Goal: Information Seeking & Learning: Learn about a topic

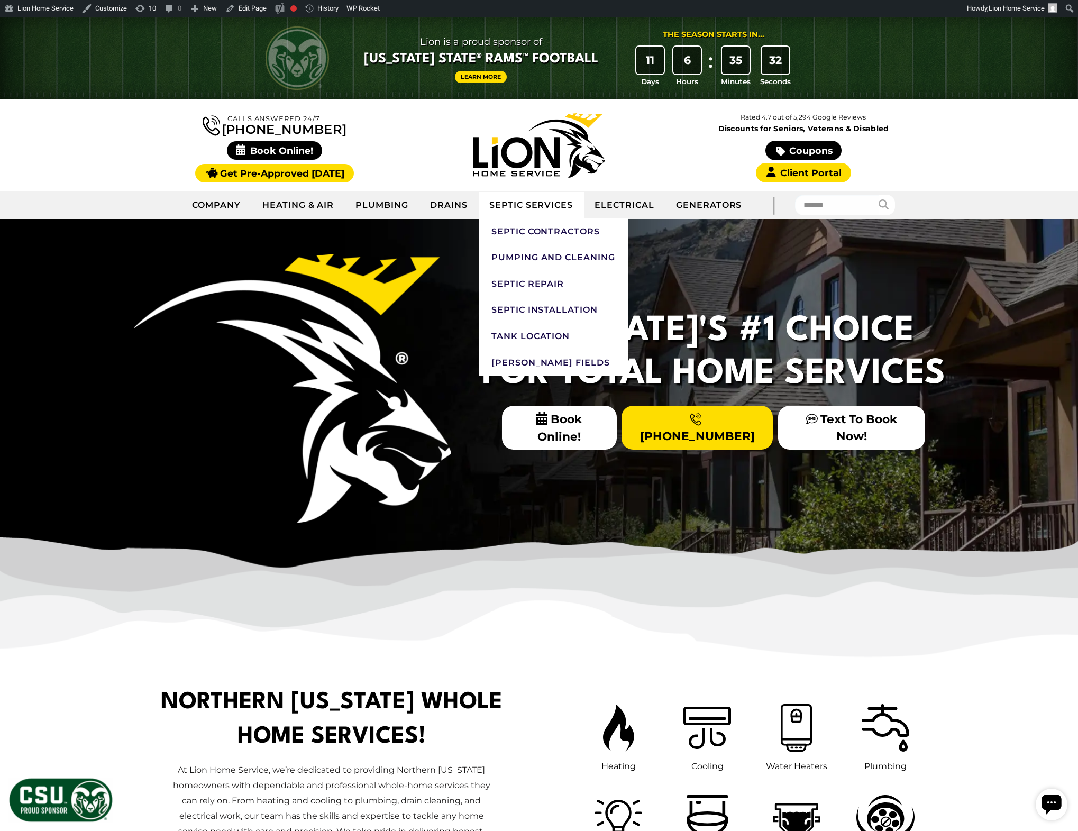
click at [529, 203] on link "Septic Services" at bounding box center [531, 205] width 105 height 26
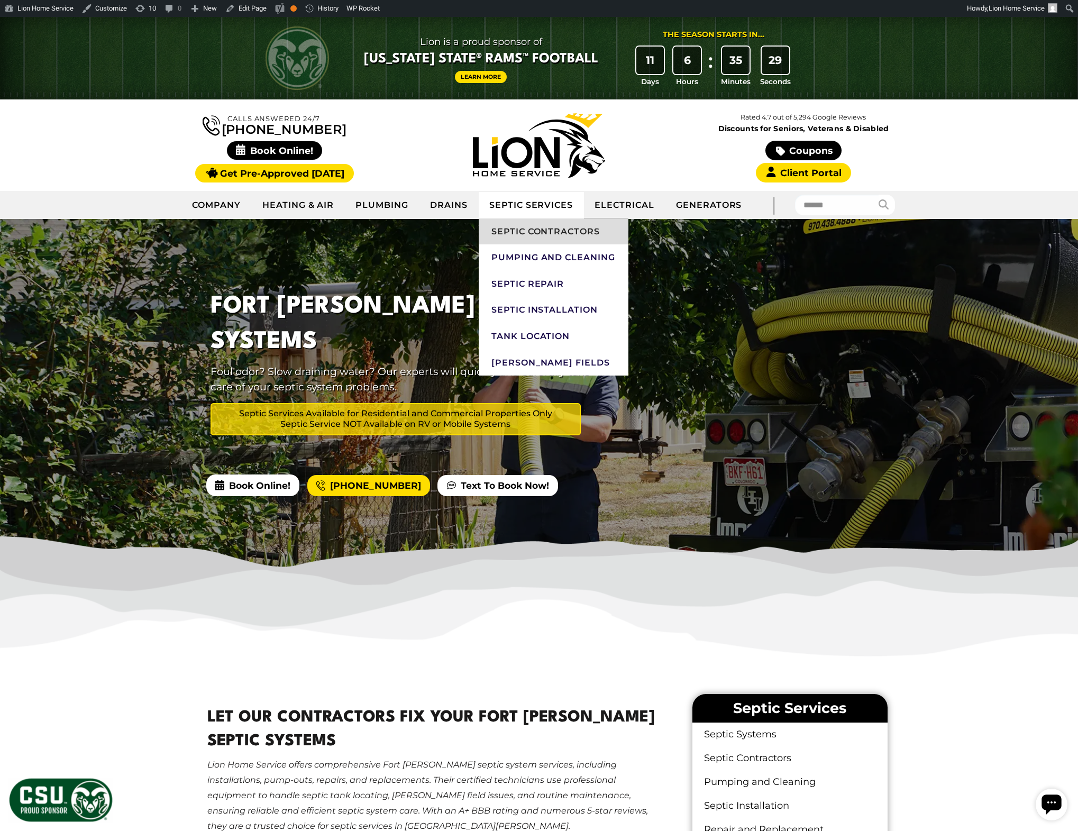
click at [550, 237] on link "Septic Contractors" at bounding box center [554, 231] width 150 height 26
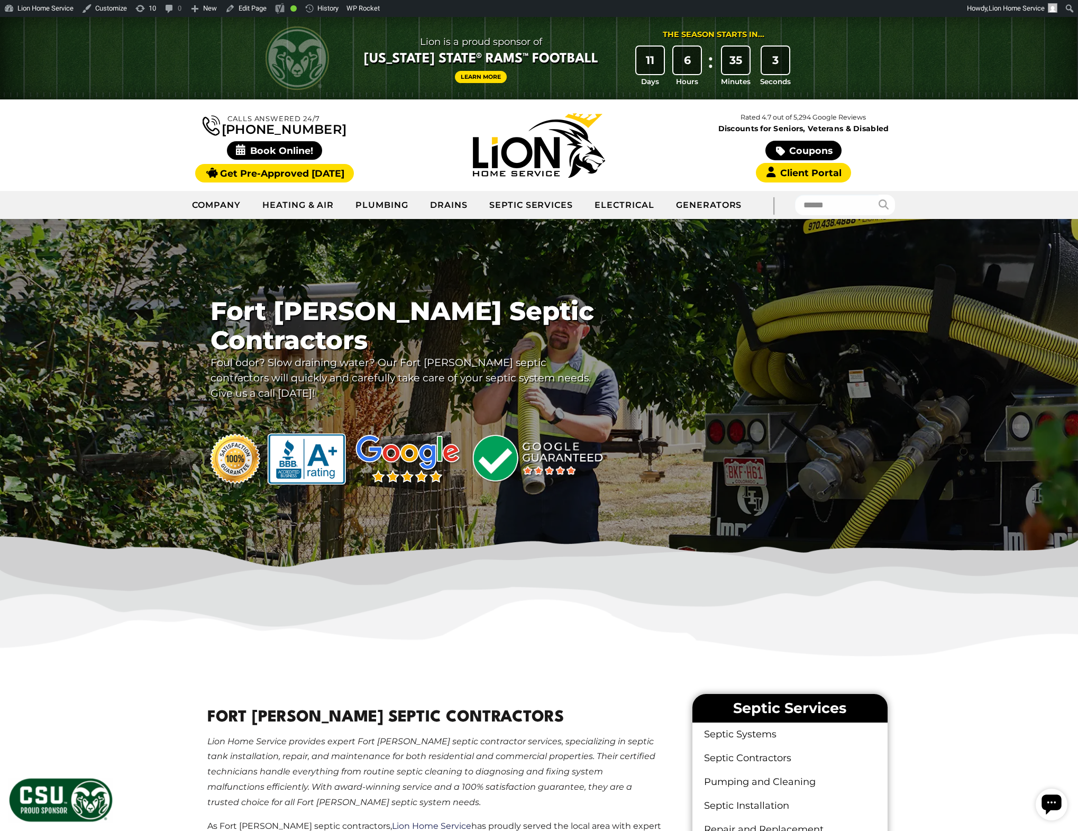
click at [413, 366] on p "Foul odor? Slow draining water? Our Fort Collins septic contractors will quickl…" at bounding box center [403, 377] width 385 height 45
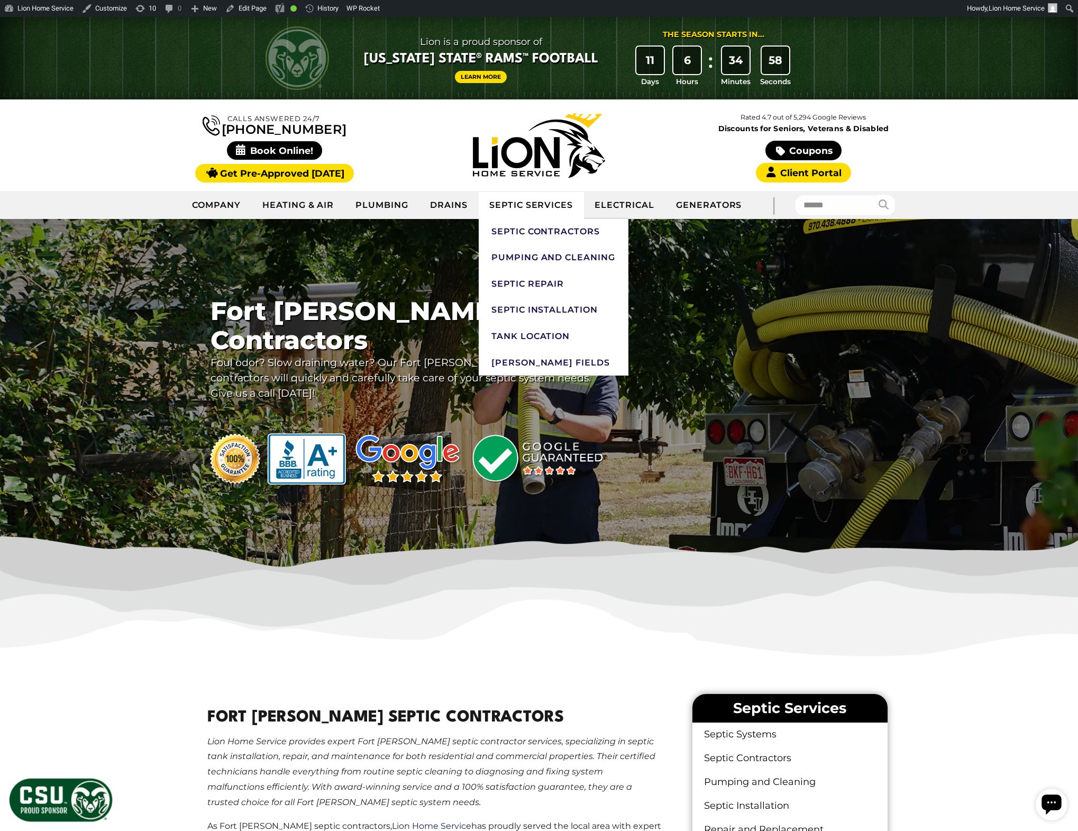
click at [533, 204] on link "Septic Services" at bounding box center [531, 205] width 105 height 26
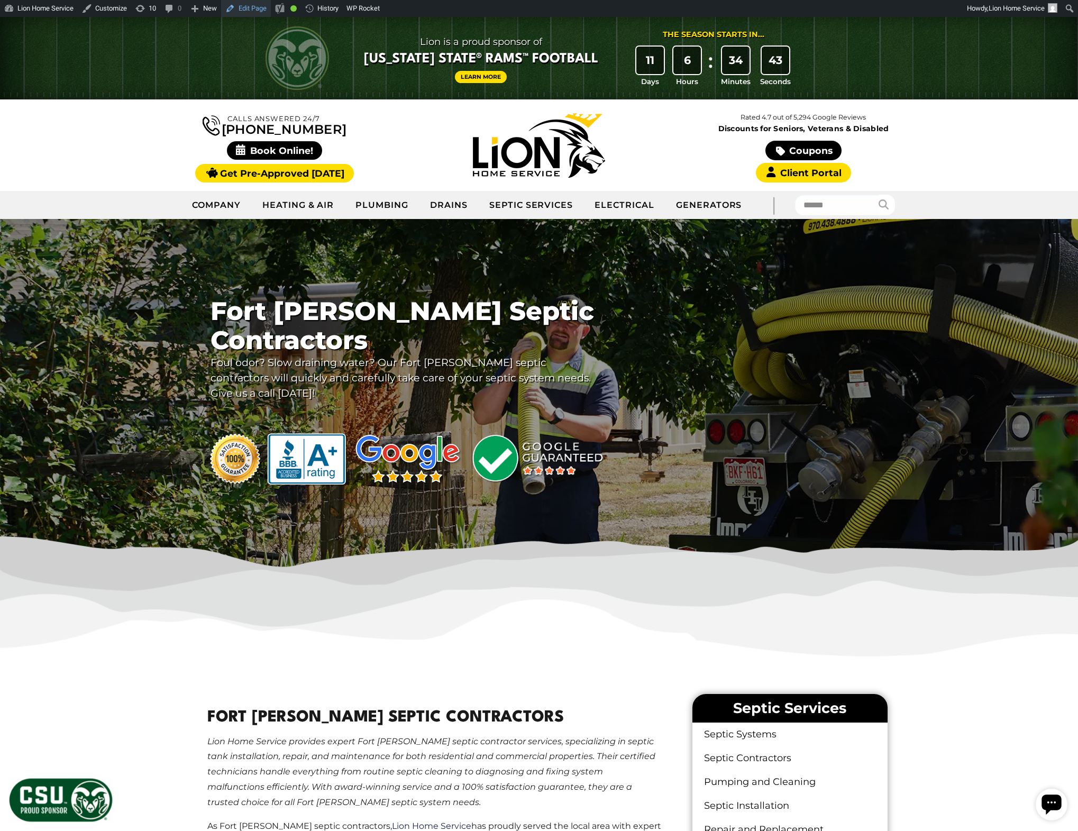
click at [265, 9] on link "Edit Page" at bounding box center [246, 8] width 50 height 17
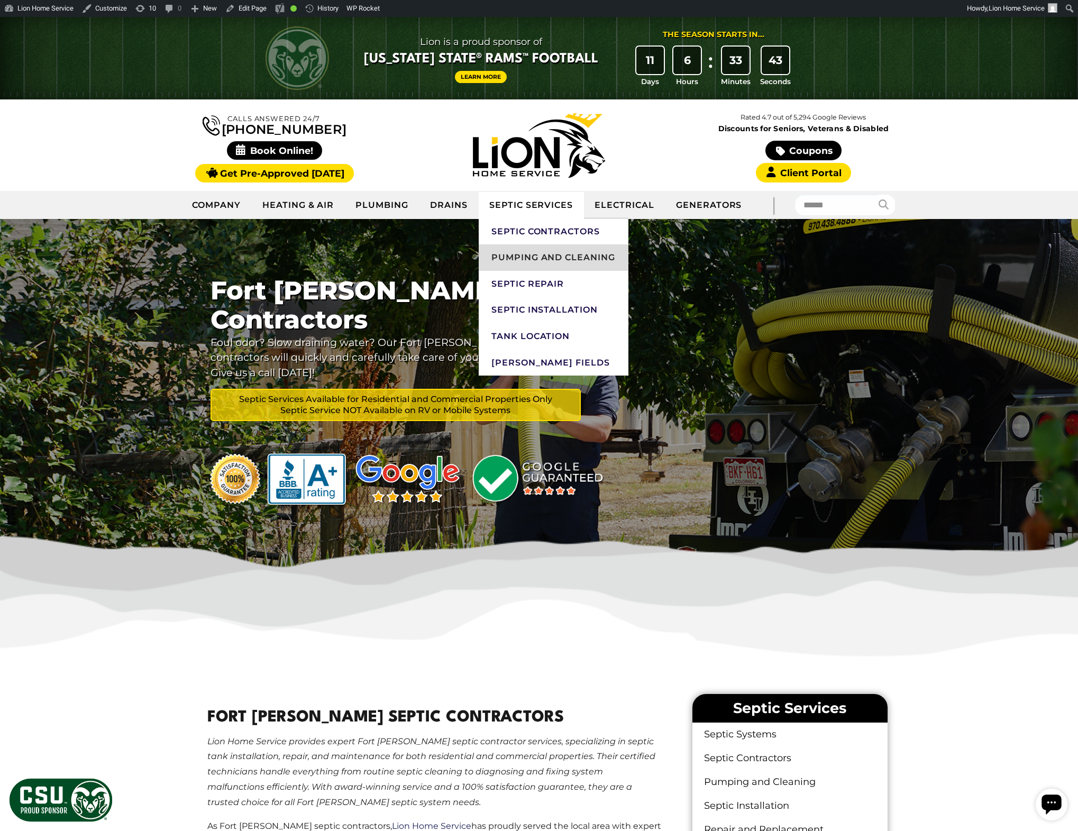
click at [545, 255] on link "Pumping and Cleaning" at bounding box center [554, 257] width 150 height 26
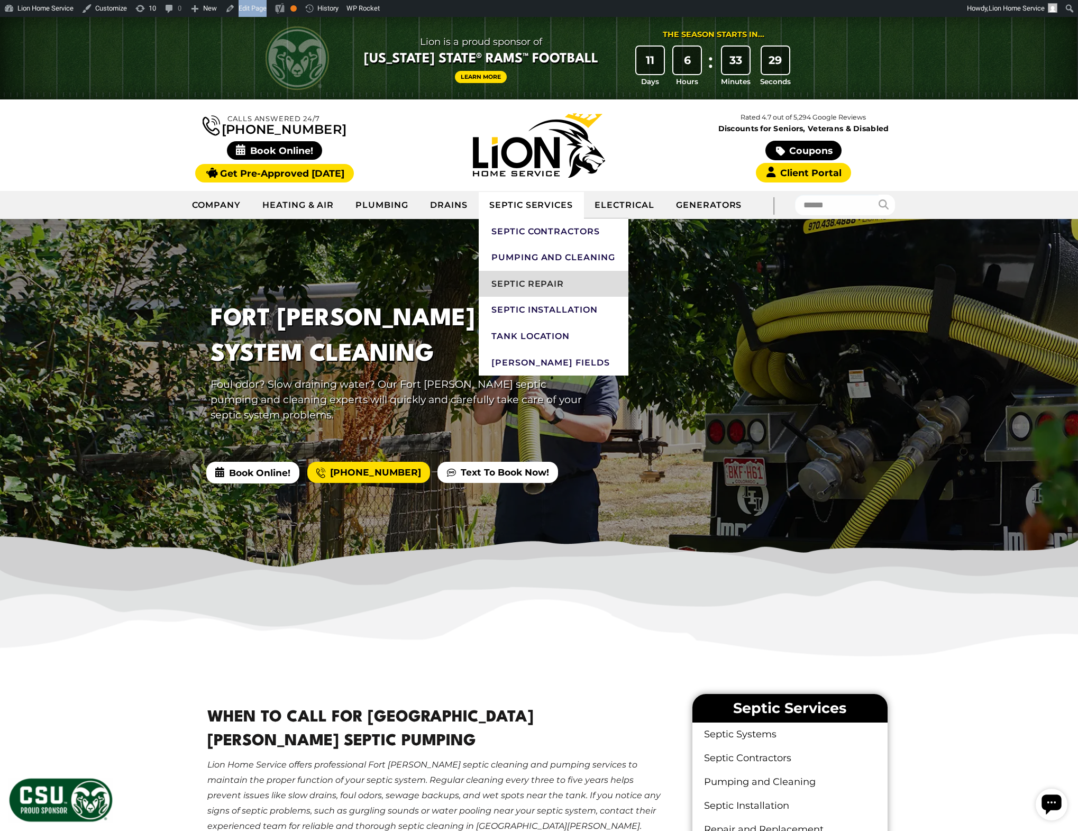
click at [528, 287] on link "Septic Repair" at bounding box center [554, 284] width 150 height 26
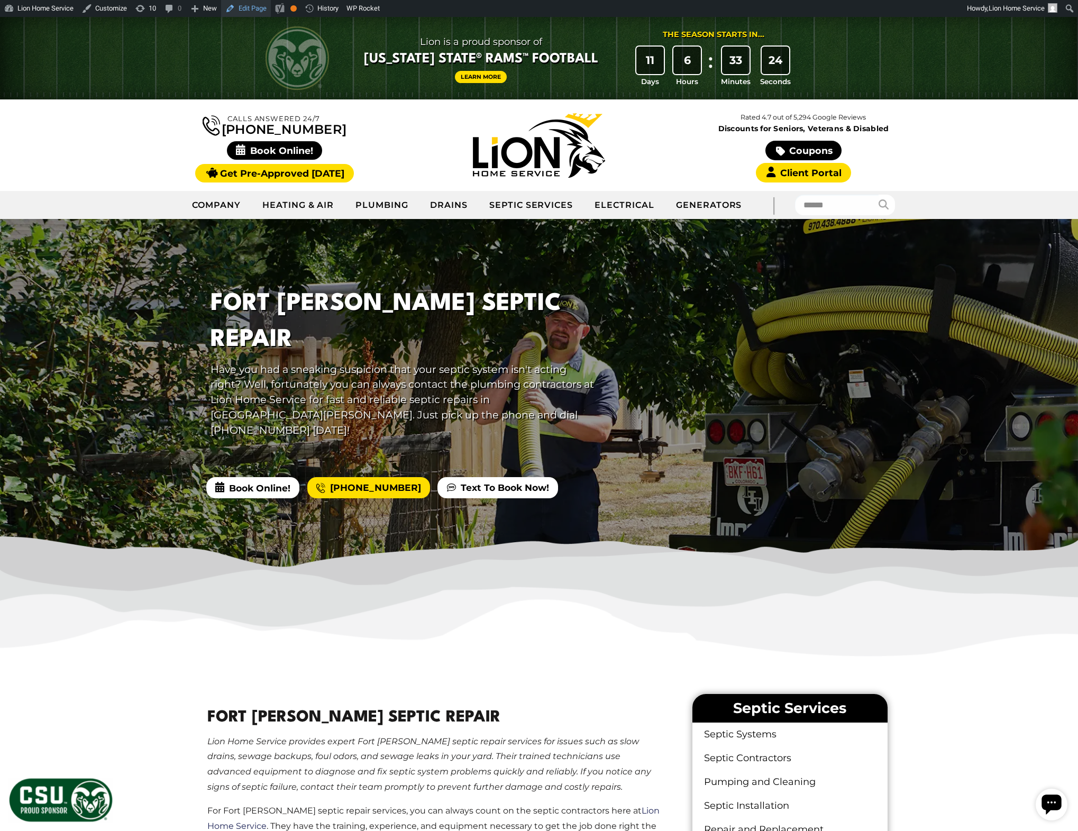
click at [262, 6] on link "Edit Page" at bounding box center [246, 8] width 50 height 17
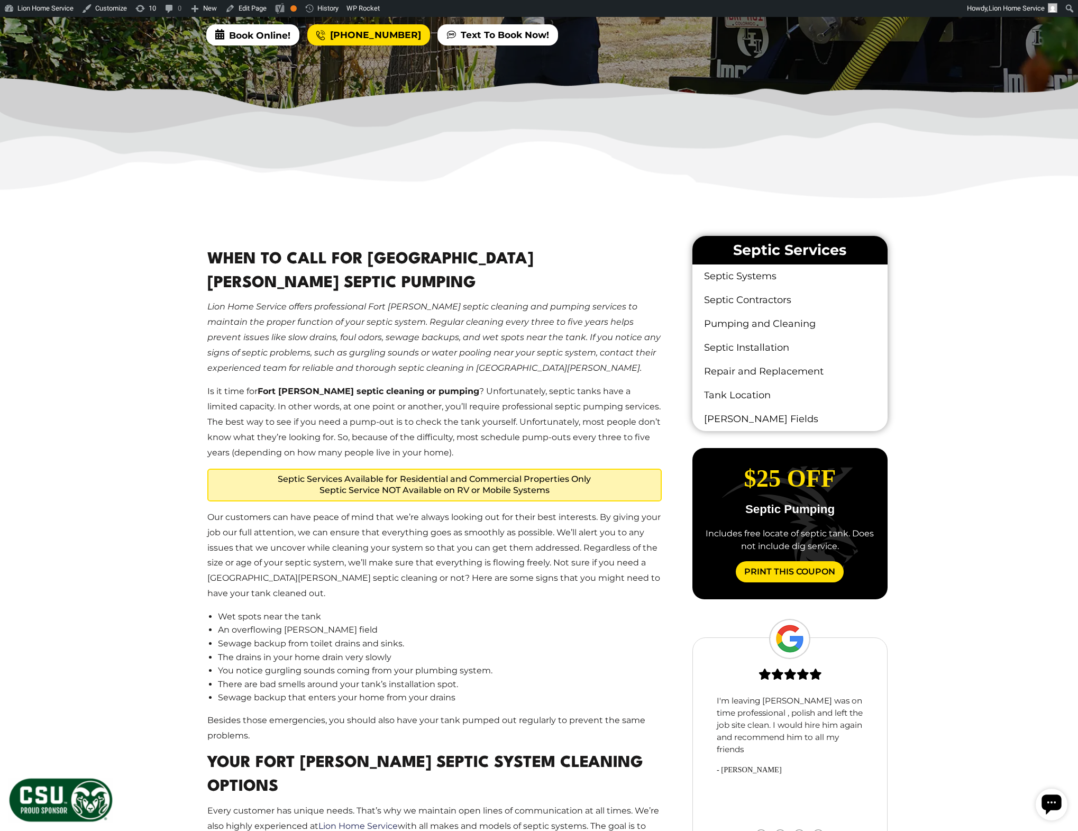
scroll to position [462, 0]
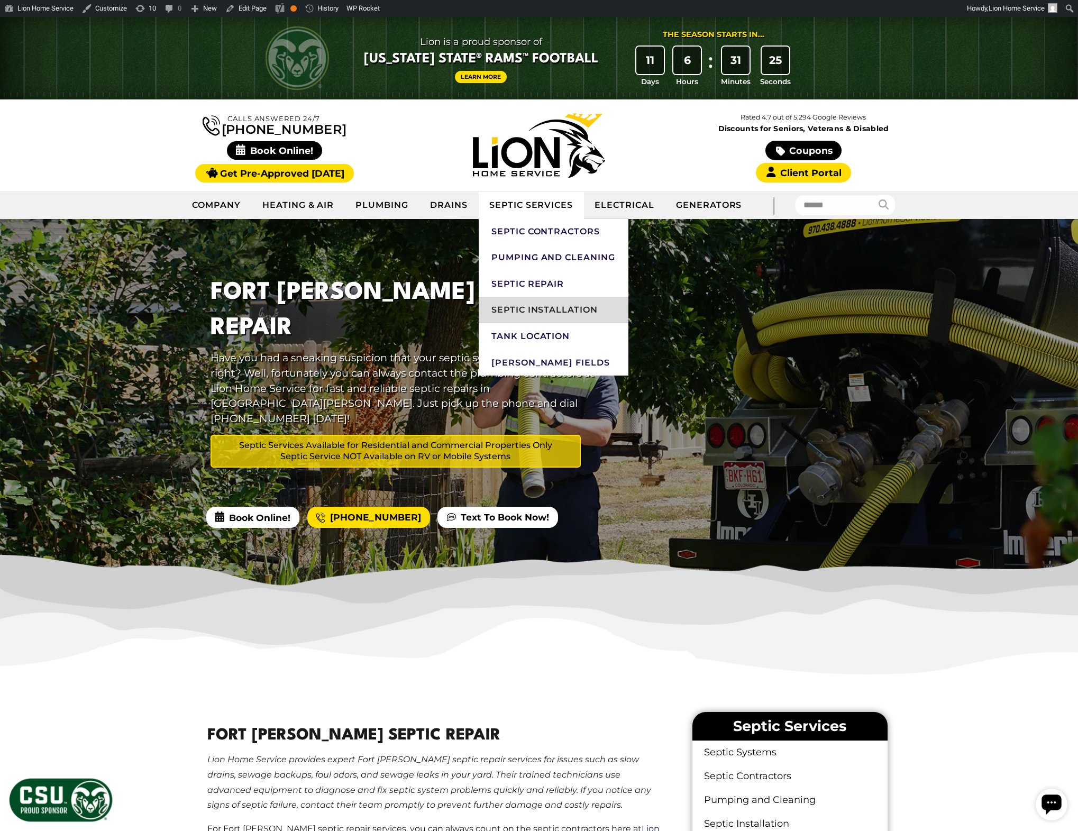
click at [542, 306] on link "Septic Installation" at bounding box center [554, 310] width 150 height 26
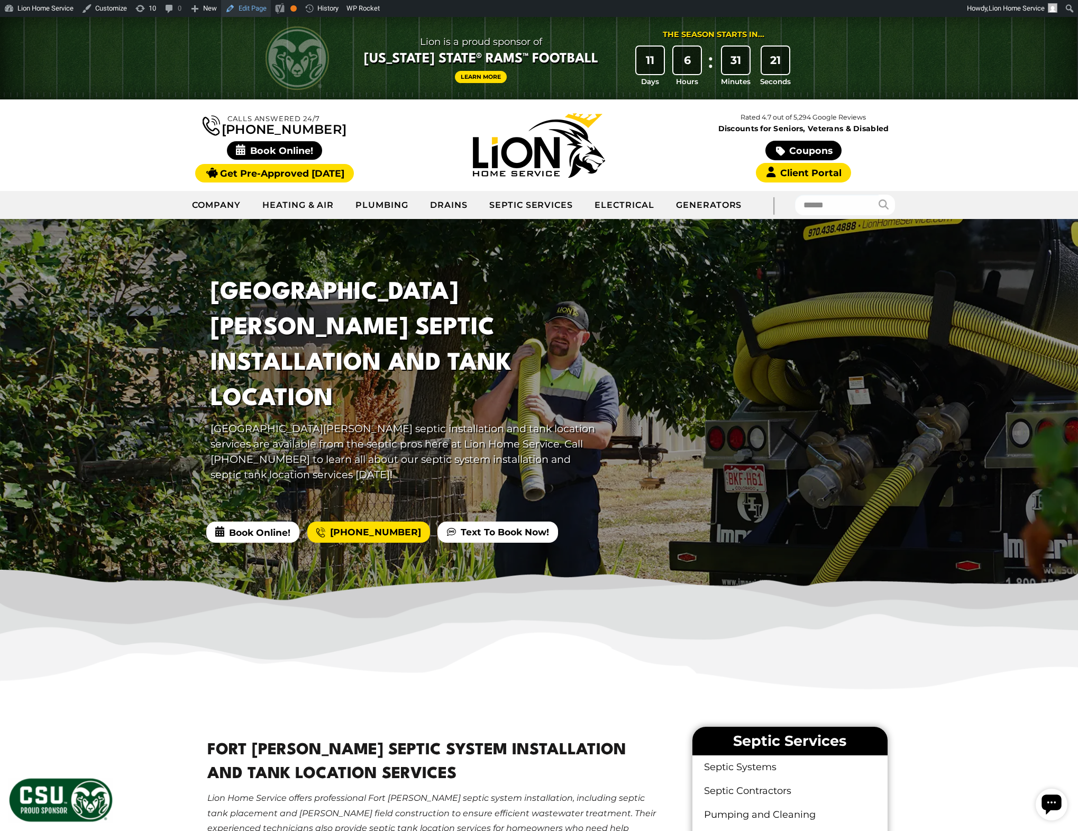
click at [260, 7] on link "Edit Page" at bounding box center [246, 8] width 50 height 17
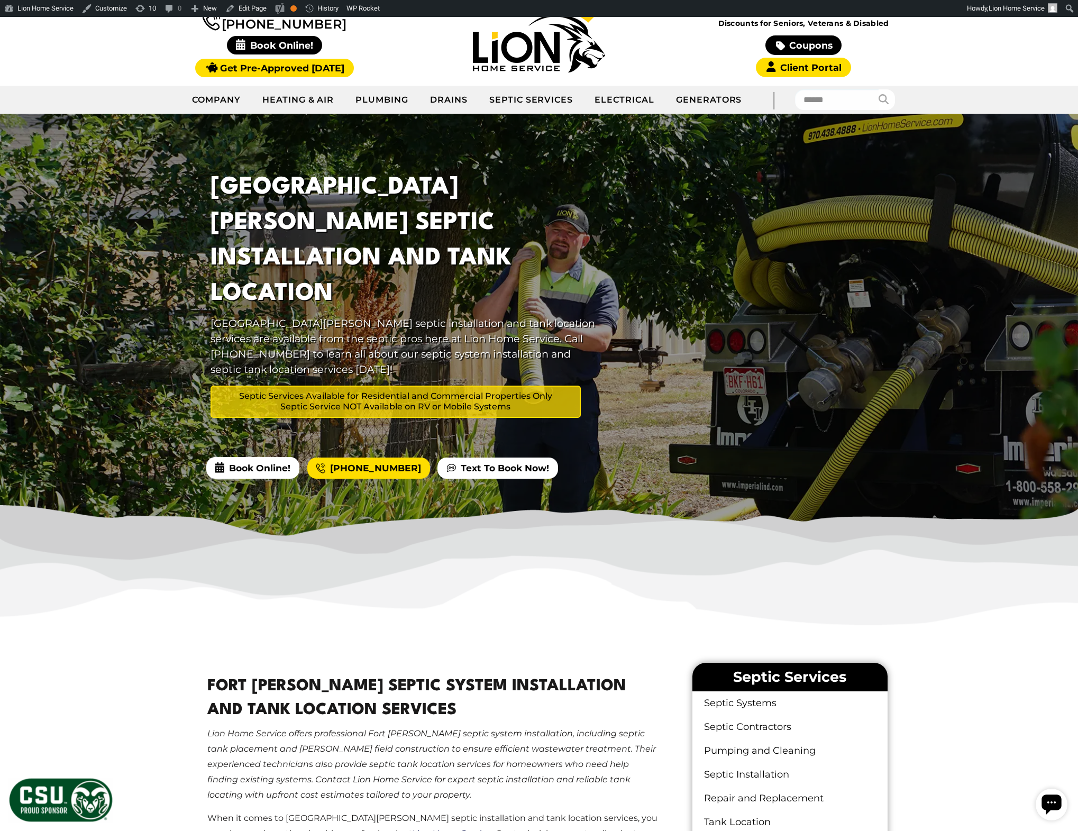
scroll to position [98, 0]
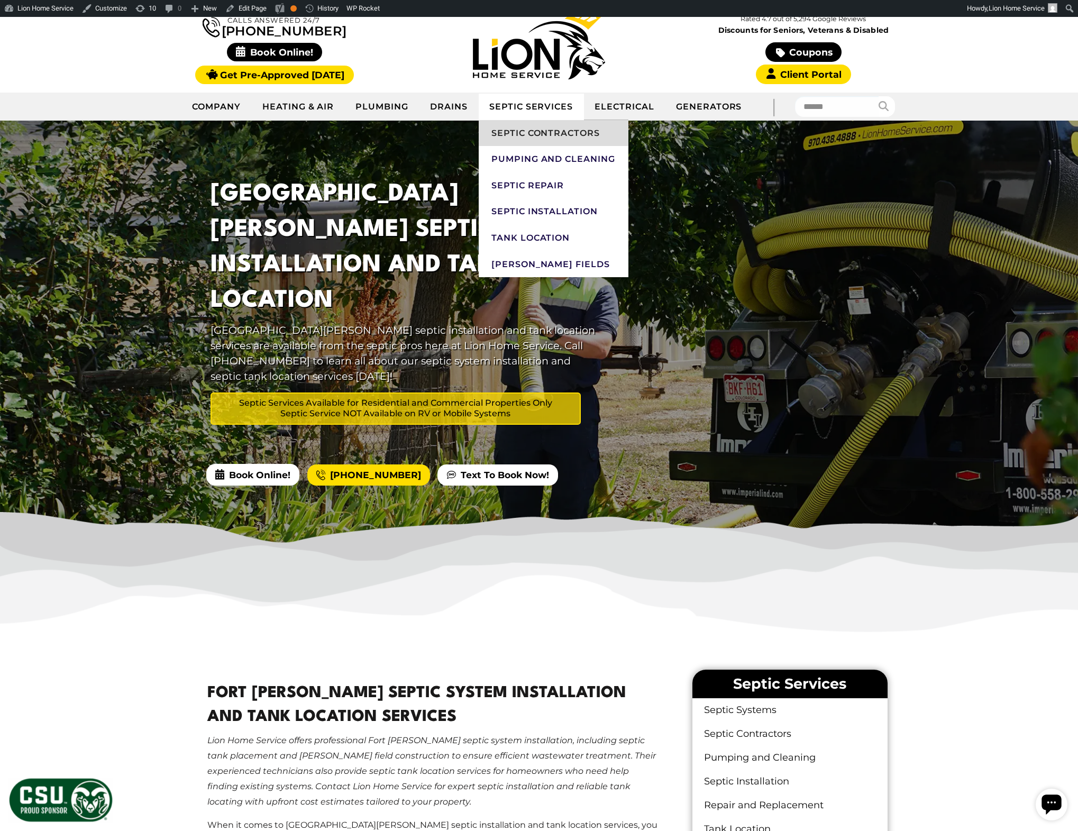
click at [536, 134] on link "Septic Contractors" at bounding box center [554, 133] width 150 height 26
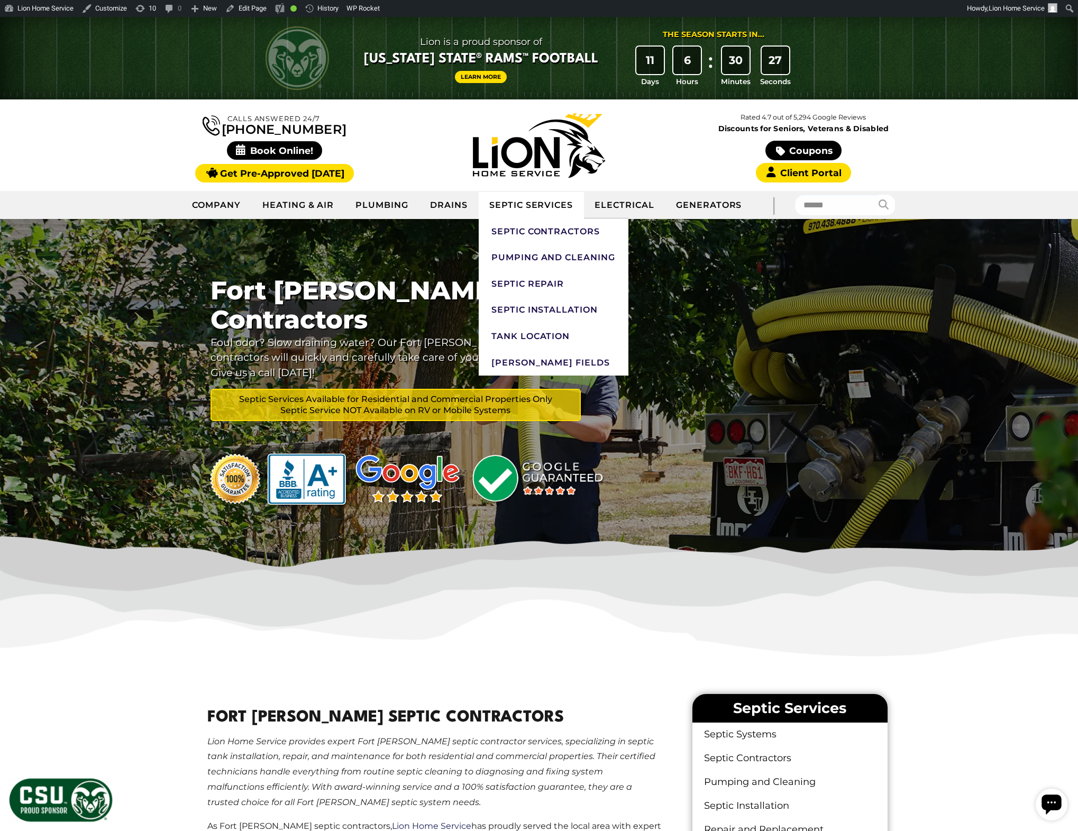
click at [522, 207] on link "Septic Services" at bounding box center [531, 205] width 105 height 26
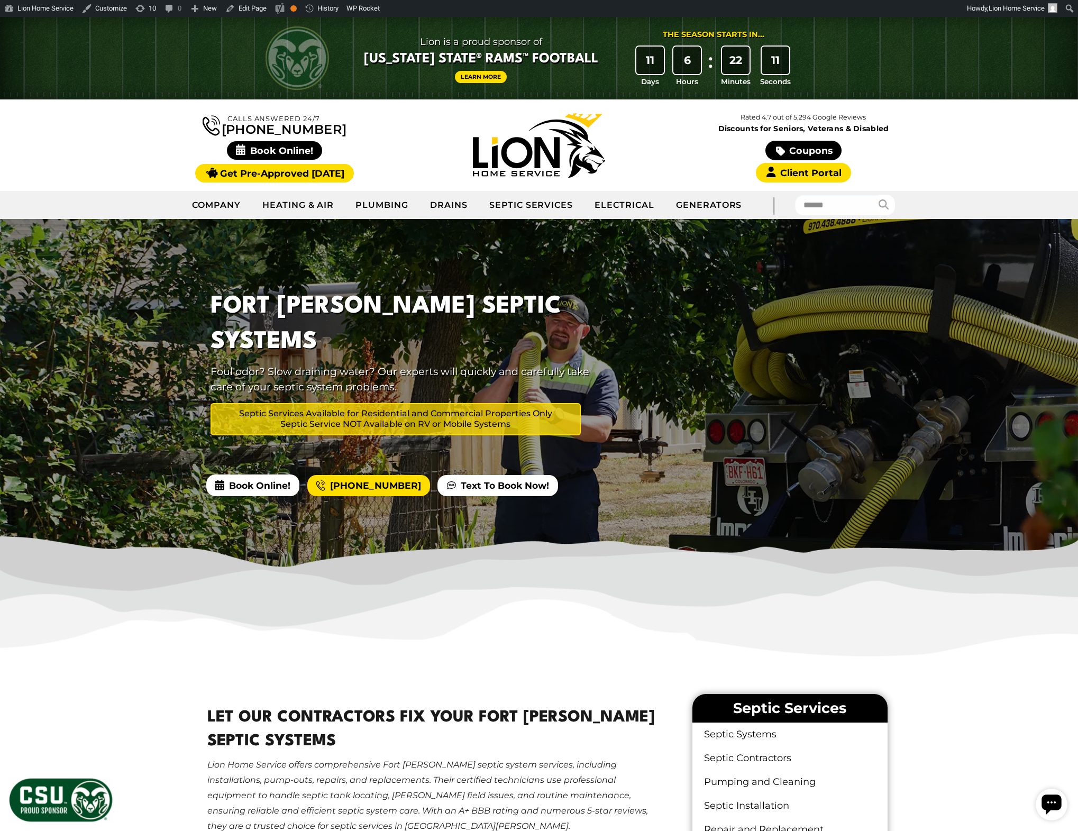
click at [998, 123] on div "Calls Answered 24/7 (970) 239-3802" at bounding box center [539, 145] width 1078 height 92
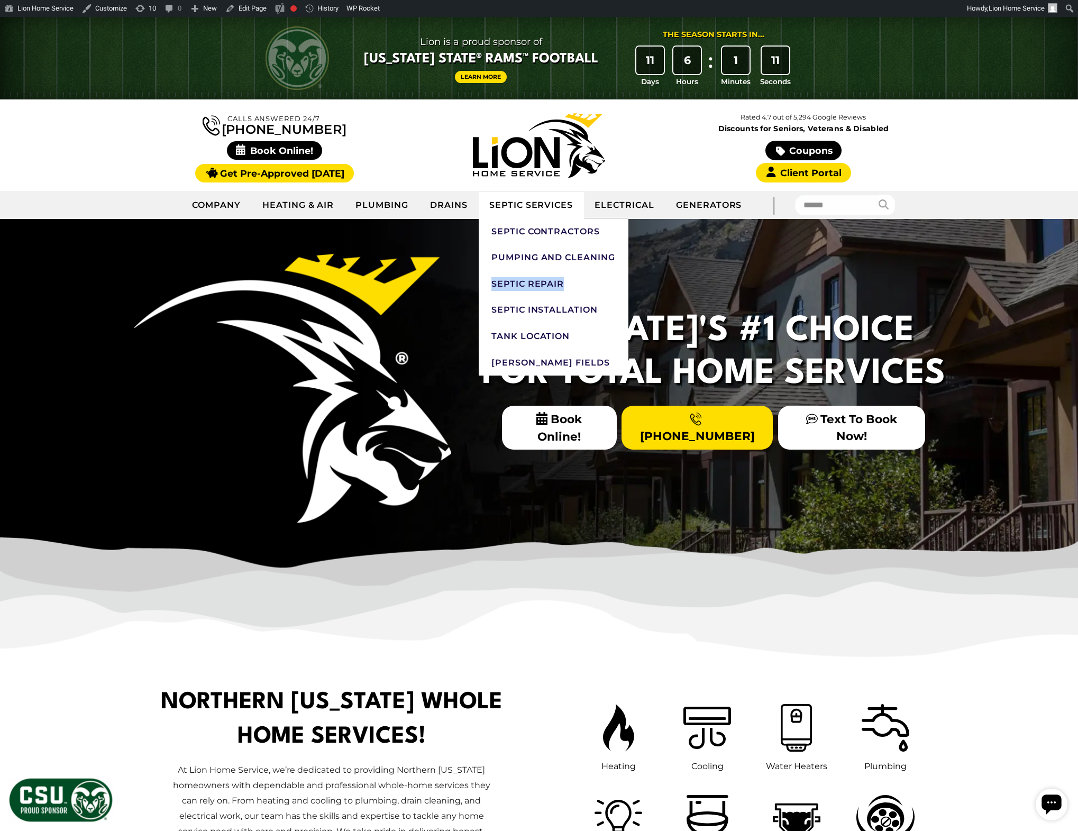
click at [537, 203] on link "Septic Services" at bounding box center [531, 205] width 105 height 26
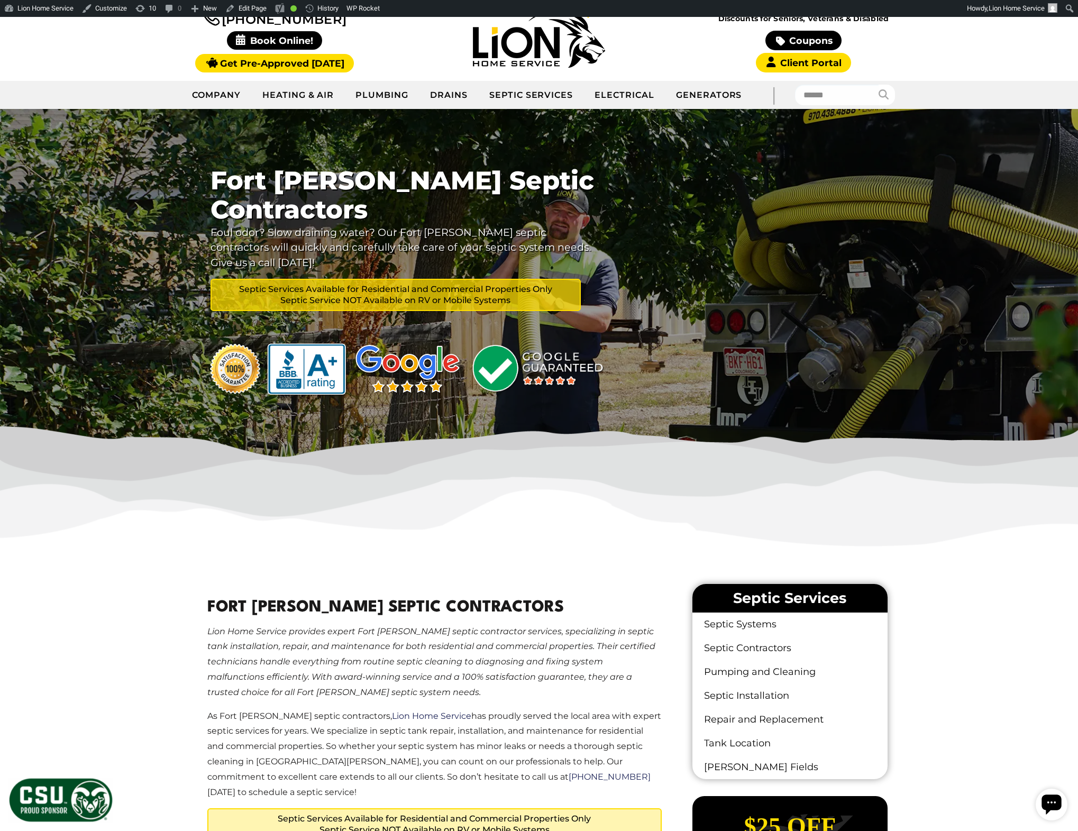
scroll to position [47, 0]
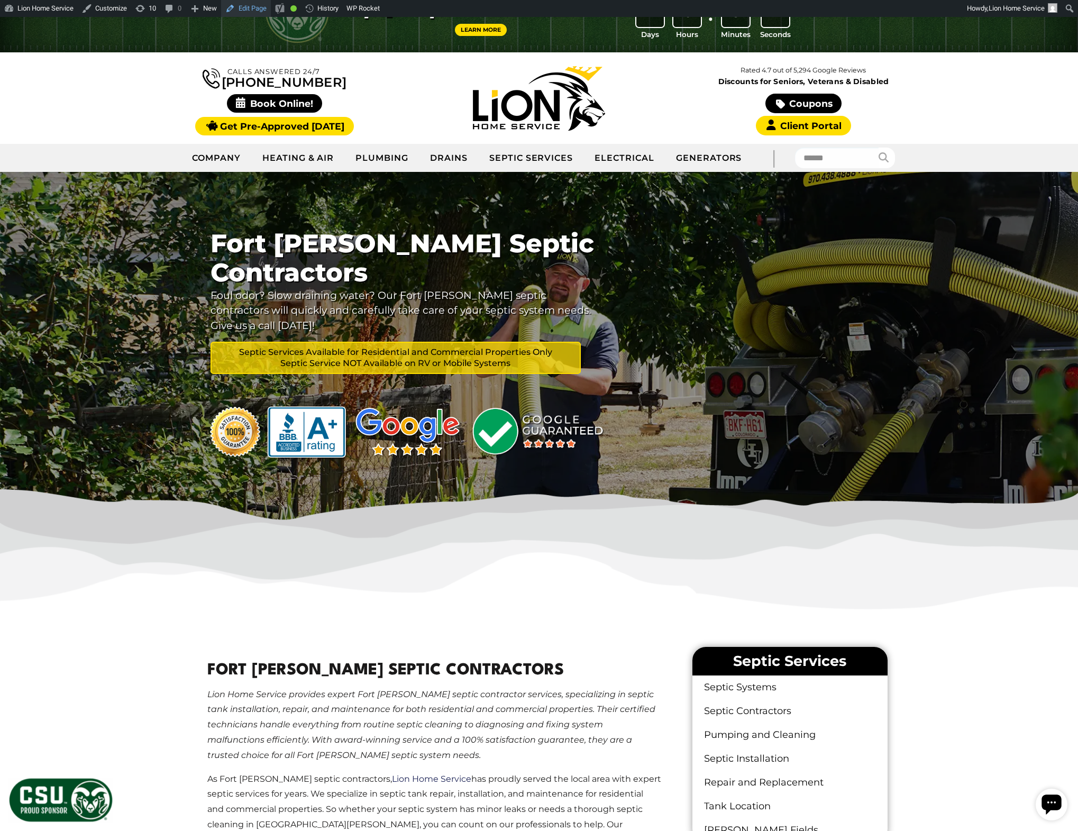
click at [253, 14] on link "Edit Page" at bounding box center [246, 8] width 50 height 17
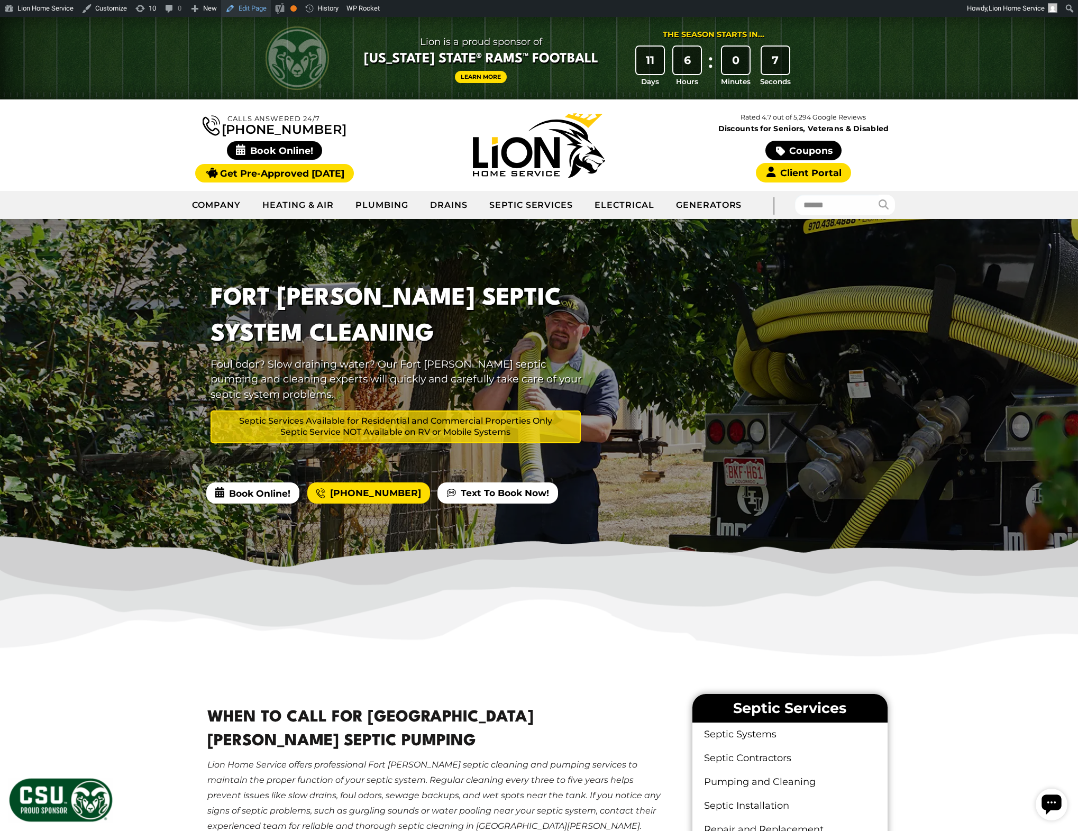
click at [265, 9] on link "Edit Page" at bounding box center [246, 8] width 50 height 17
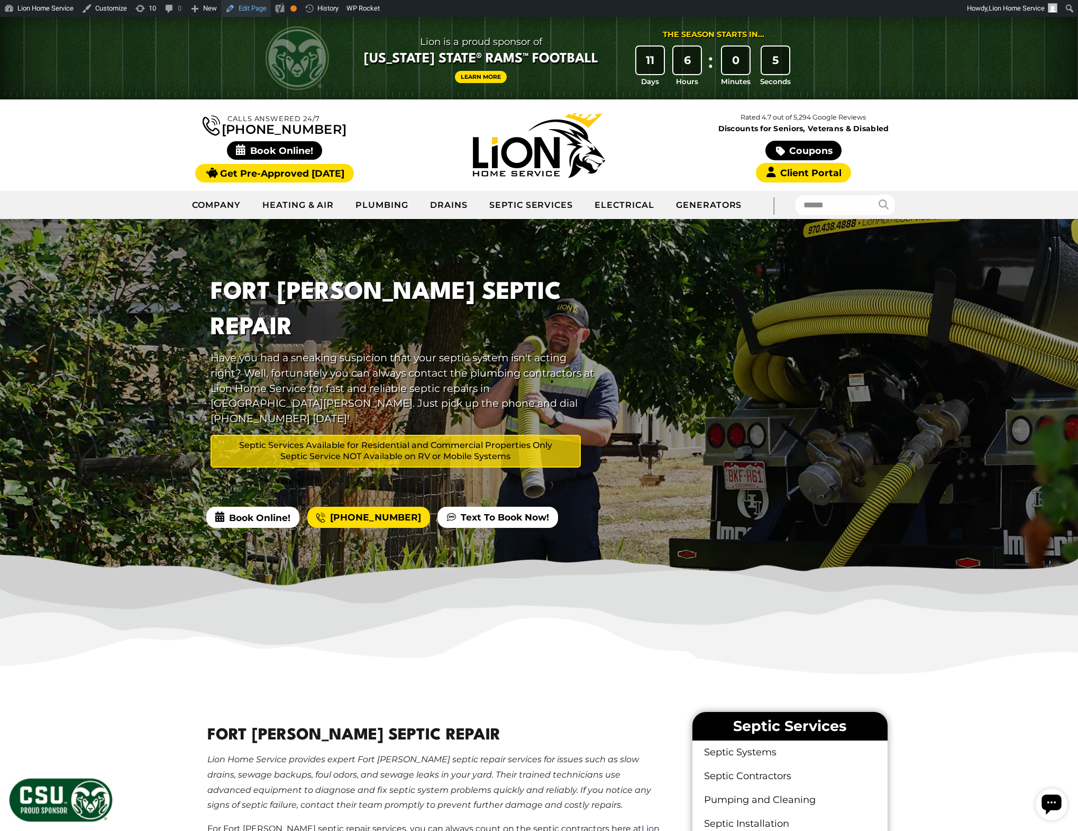
click at [261, 8] on link "Edit Page" at bounding box center [246, 8] width 50 height 17
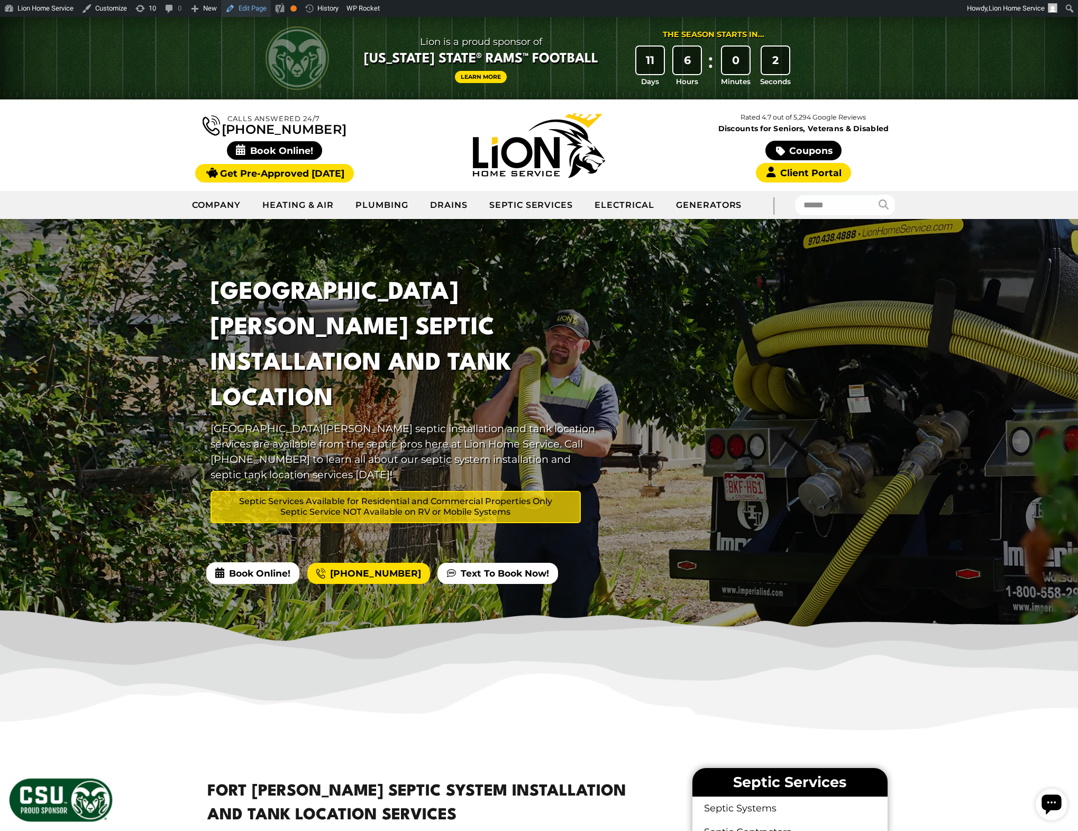
click at [254, 7] on link "Edit Page" at bounding box center [246, 8] width 50 height 17
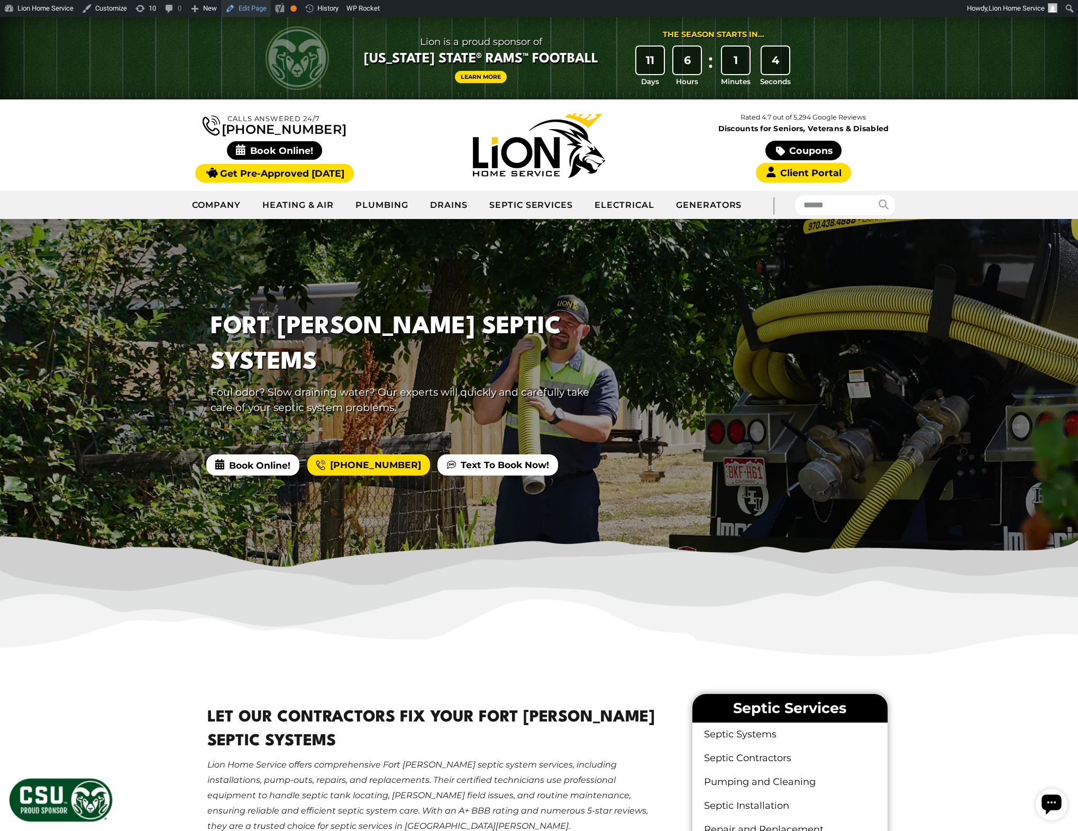
click at [271, 5] on link "Edit Page" at bounding box center [246, 8] width 50 height 17
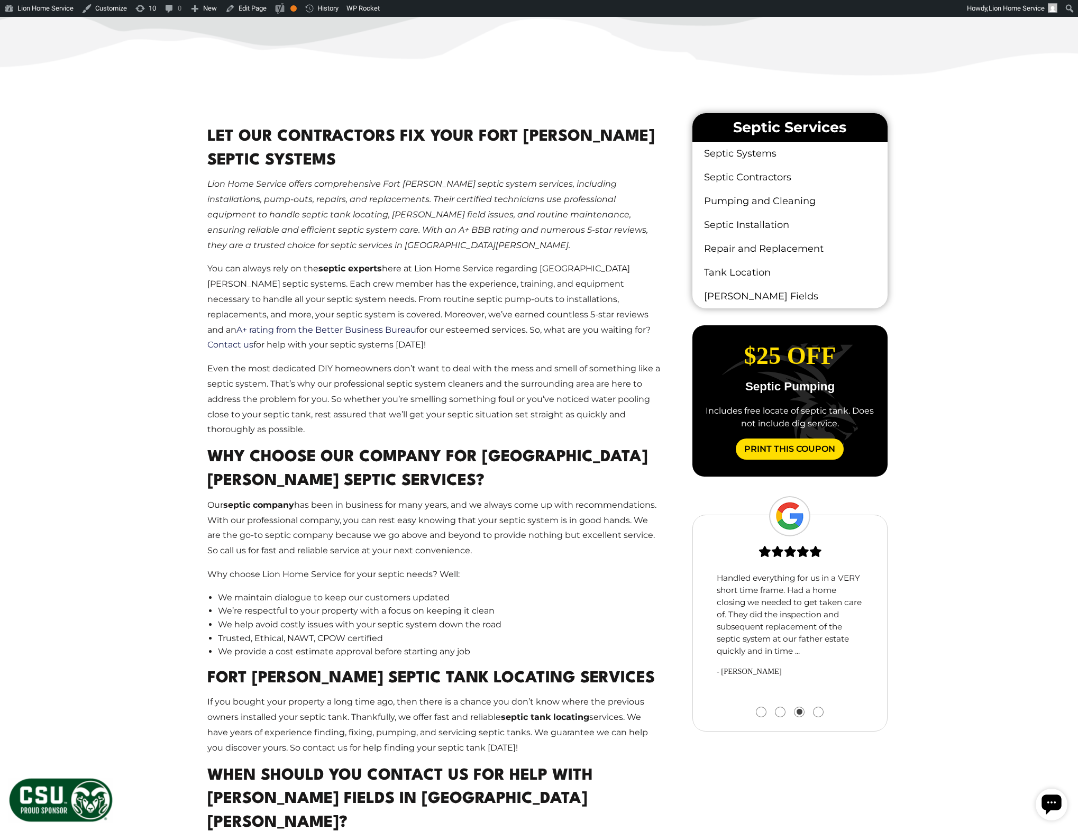
scroll to position [584, 0]
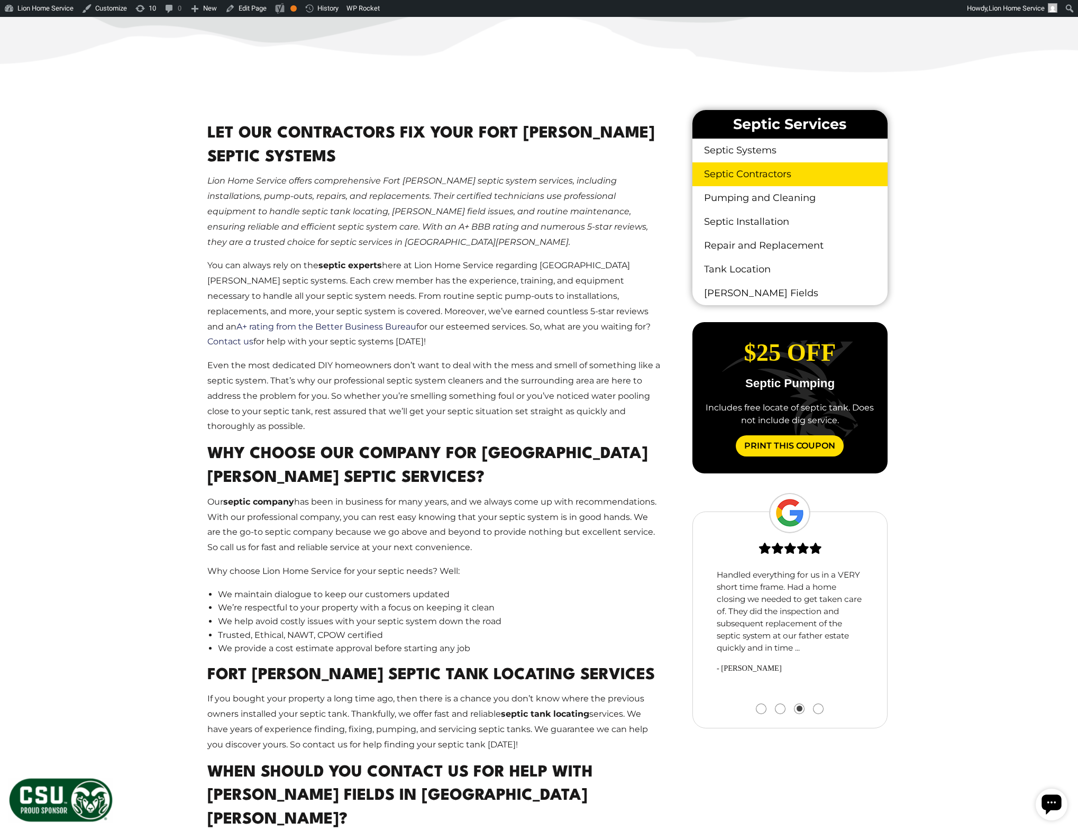
click at [764, 172] on link "Septic Contractors" at bounding box center [790, 174] width 195 height 24
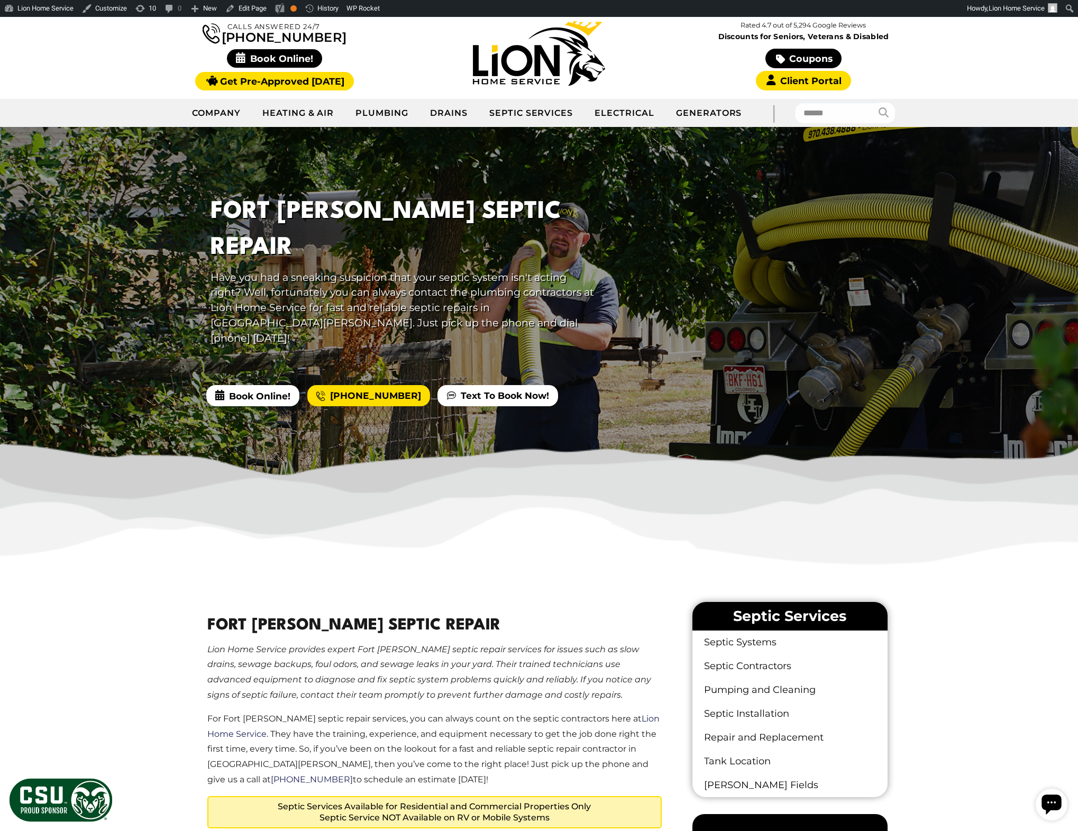
scroll to position [89, 0]
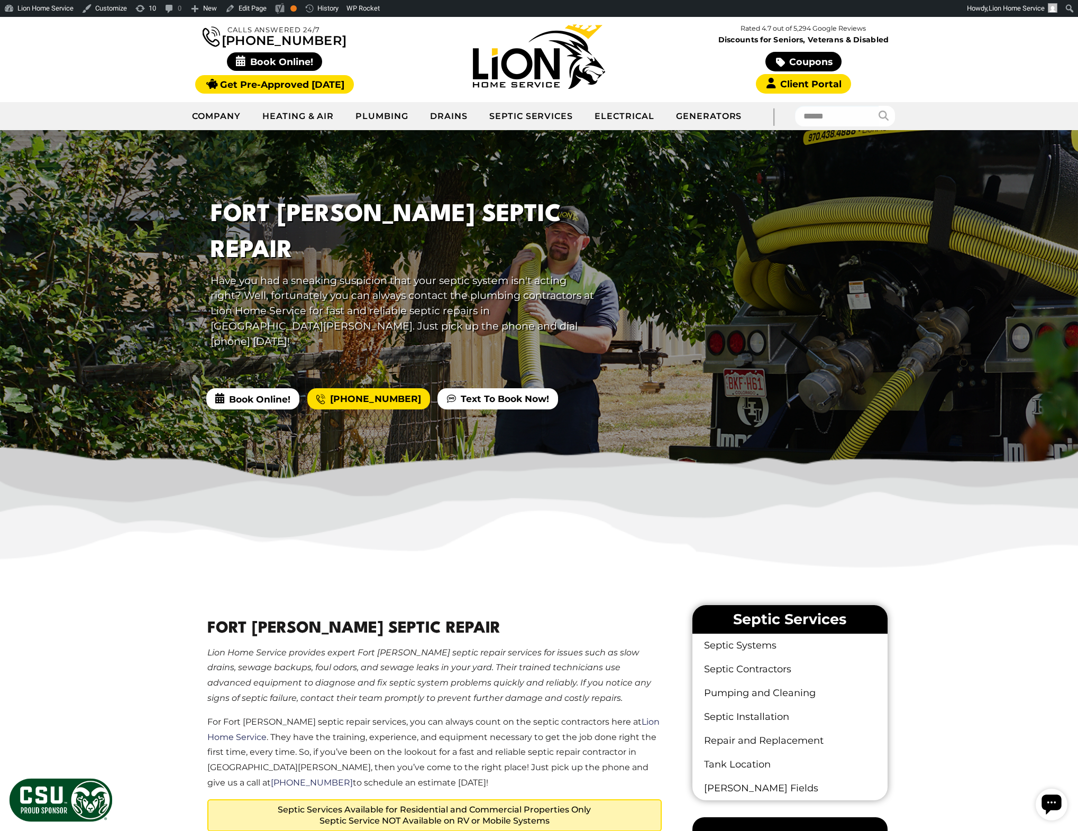
click at [95, 58] on div "Calls Answered 24/7 (970) 438-4612" at bounding box center [539, 57] width 1078 height 92
click at [233, 33] on div "Calls Answered 24/7 (970) 438-4612" at bounding box center [274, 56] width 265 height 70
click at [149, 52] on div "Calls Answered 24/7 (970) 438-4612" at bounding box center [274, 56] width 265 height 70
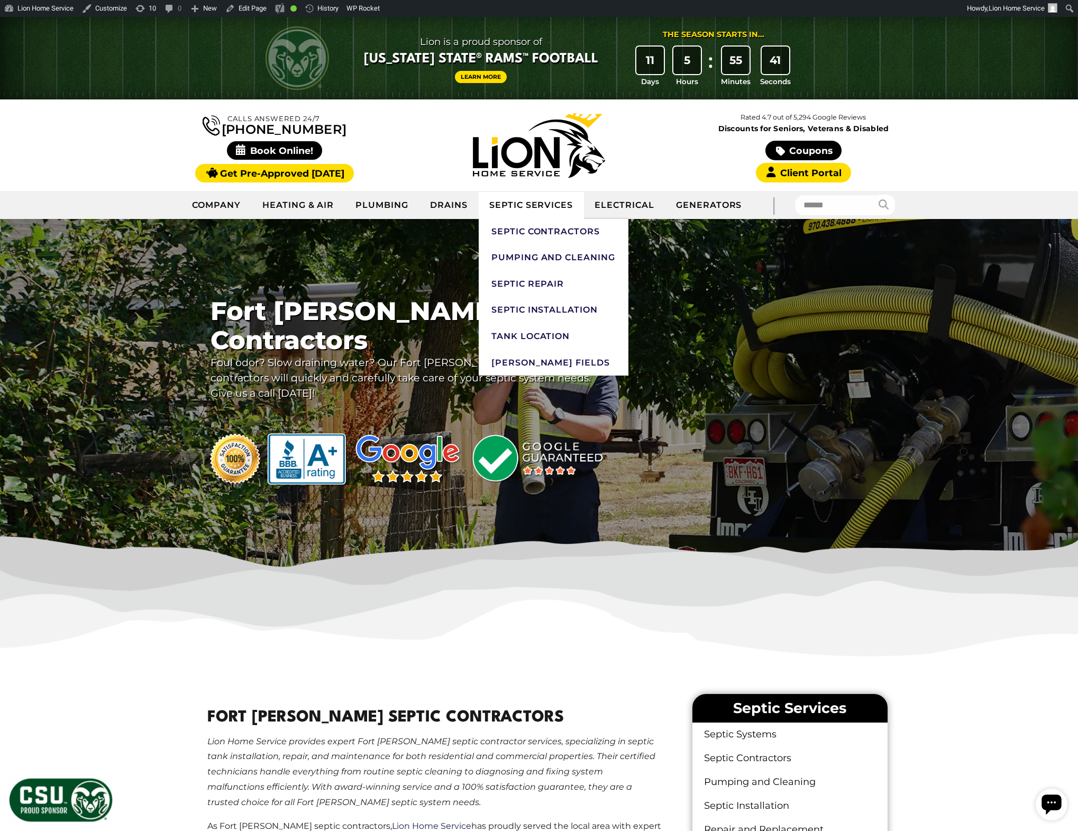
click at [533, 210] on link "Septic Services" at bounding box center [531, 205] width 105 height 26
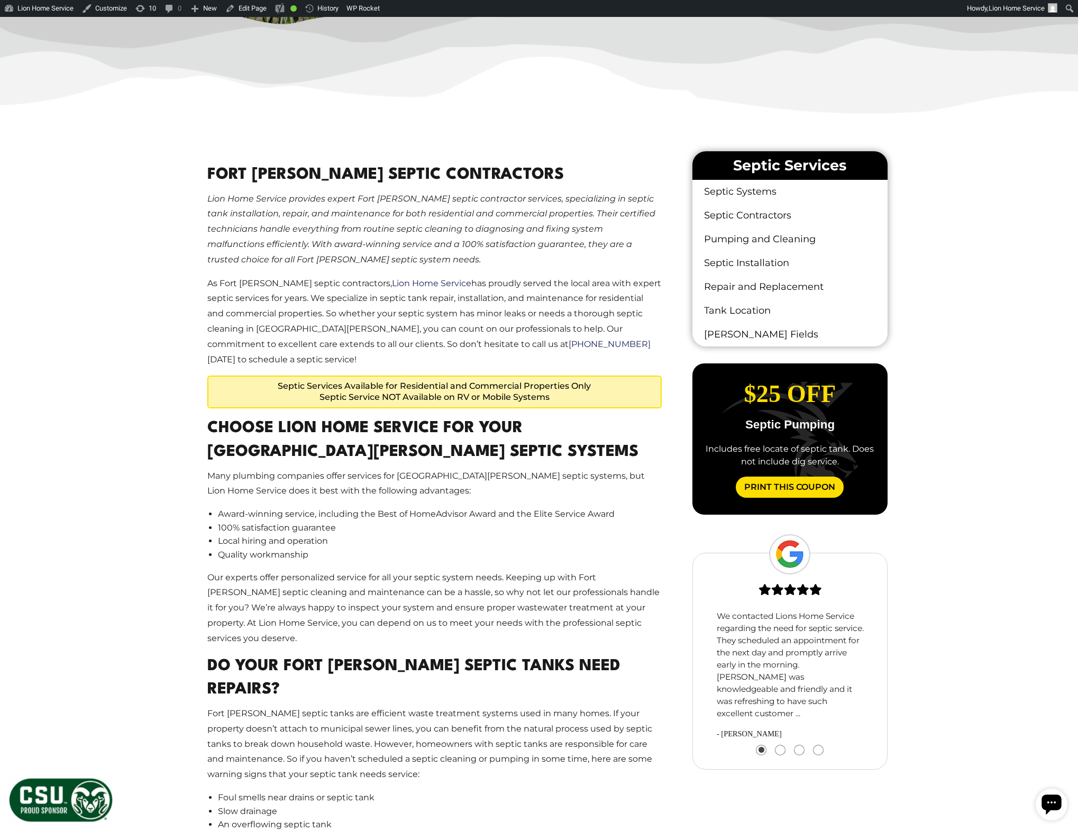
scroll to position [545, 0]
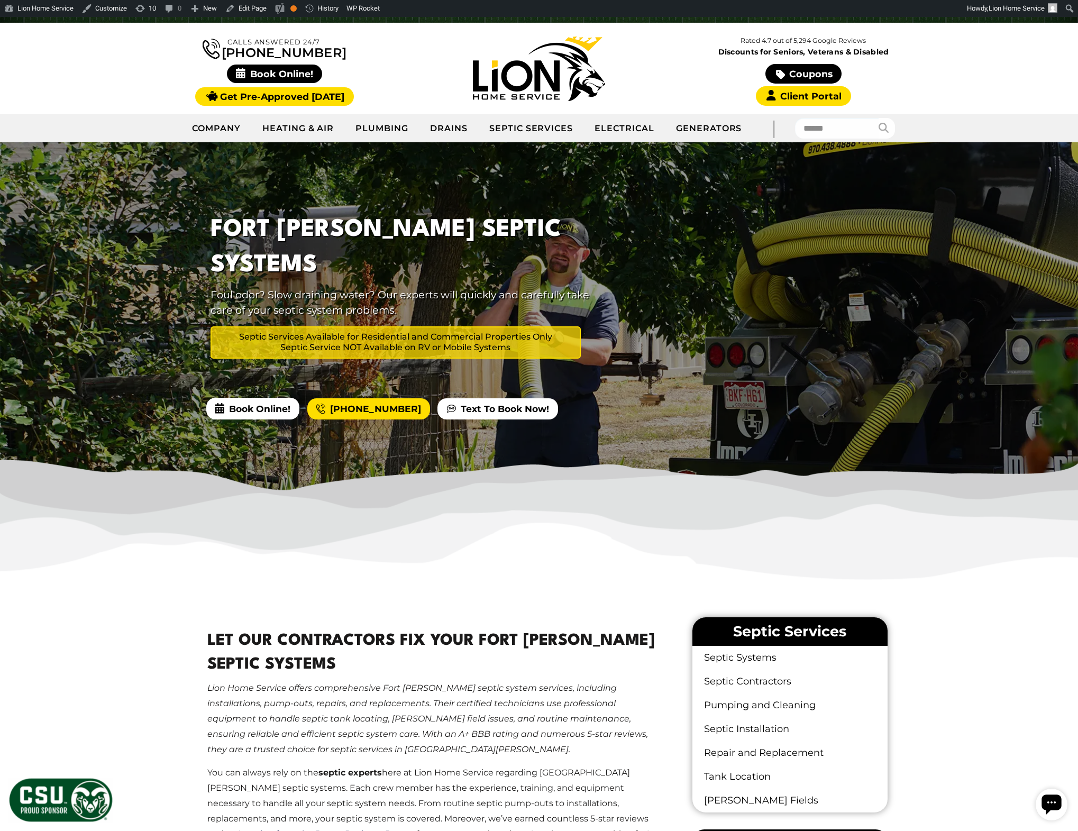
scroll to position [75, 0]
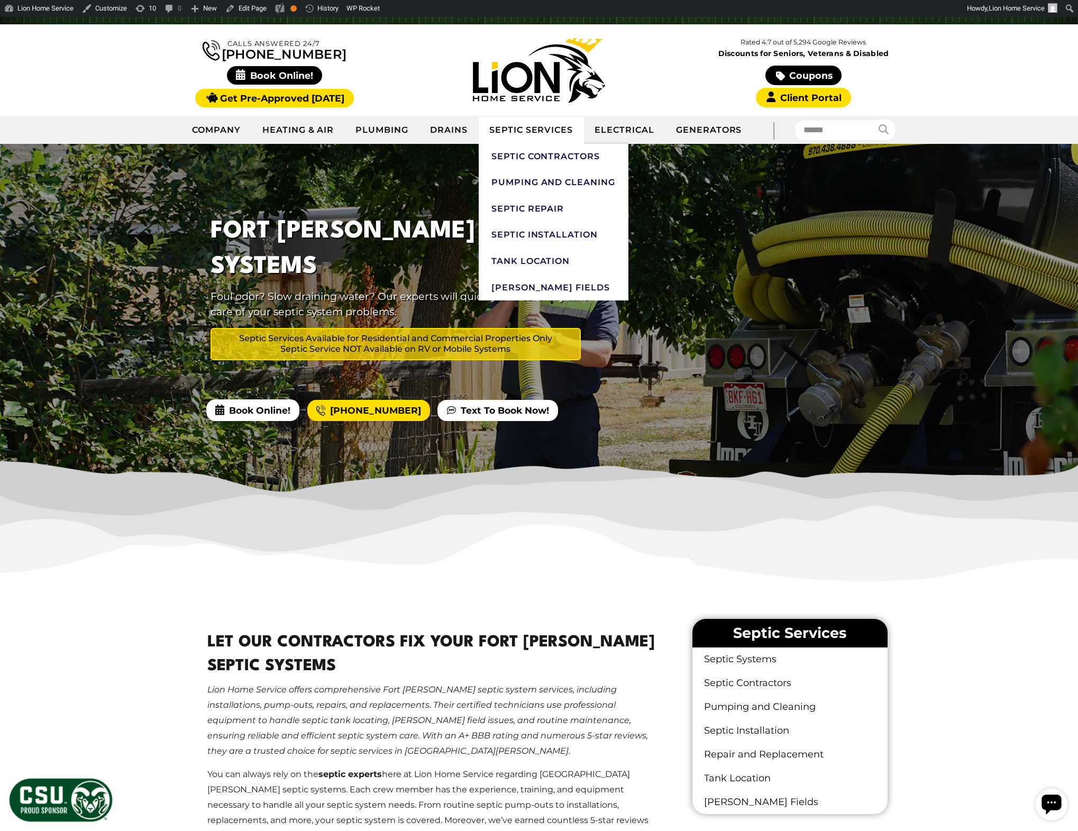
click at [545, 127] on link "Septic Services" at bounding box center [531, 130] width 105 height 26
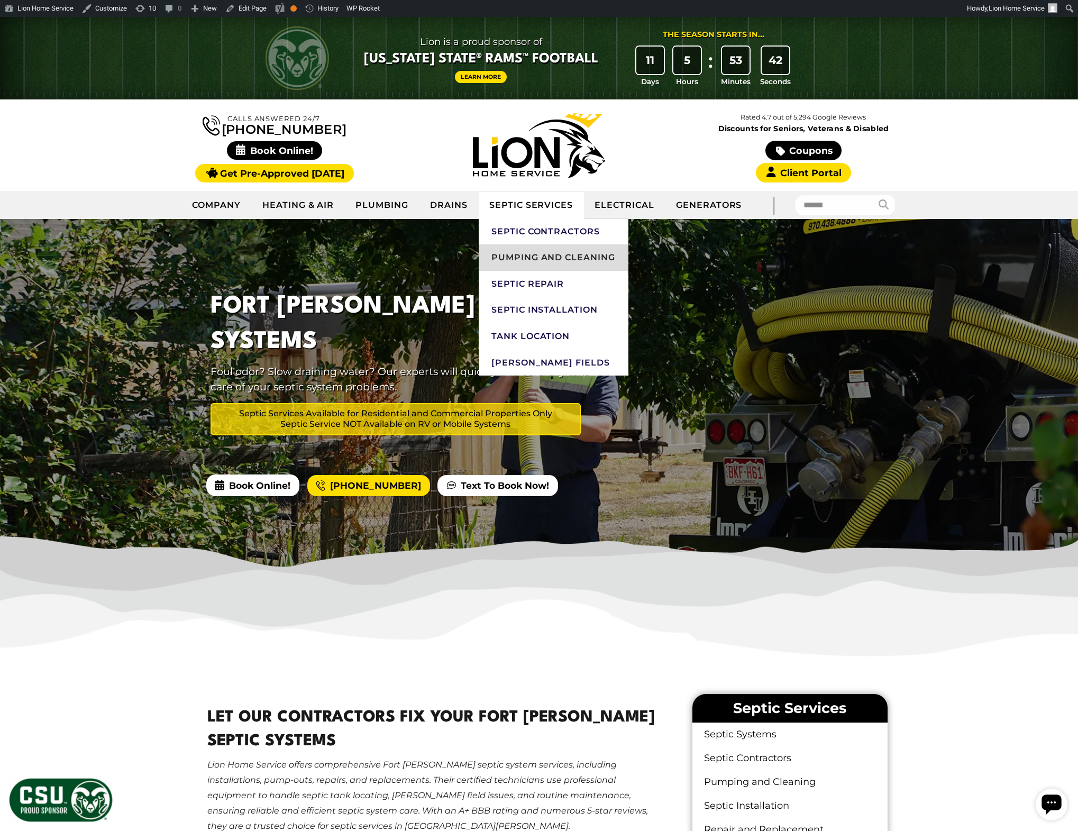
click at [545, 247] on link "Pumping and Cleaning" at bounding box center [554, 257] width 150 height 26
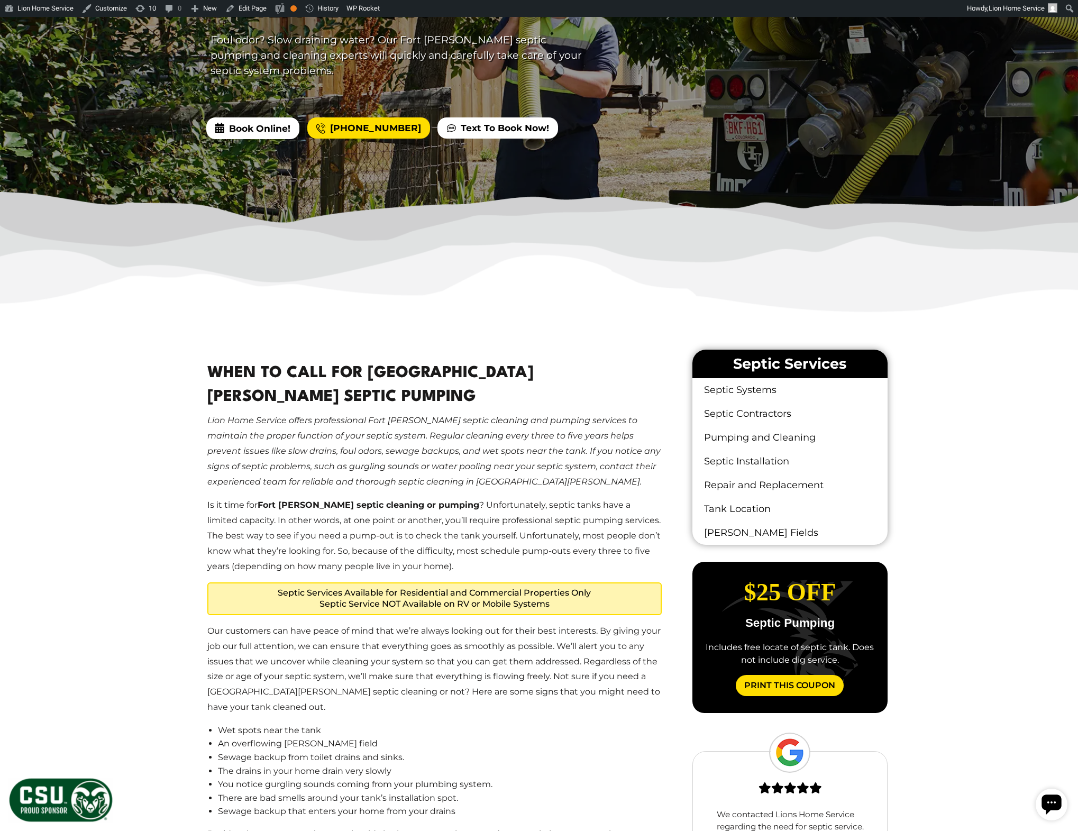
scroll to position [348, 0]
